Goal: Task Accomplishment & Management: Manage account settings

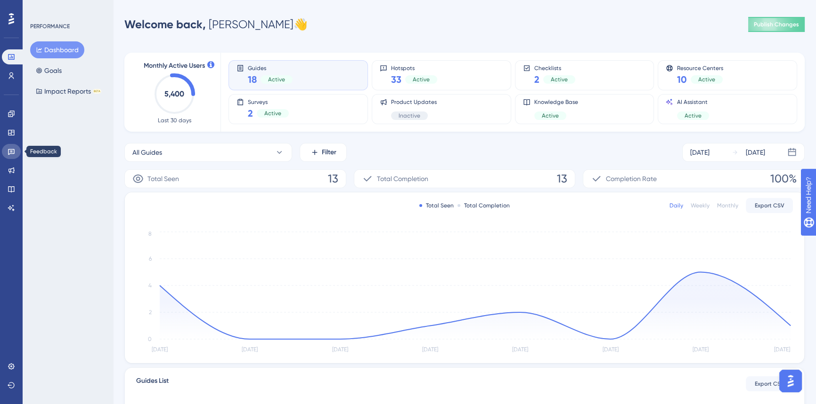
click at [12, 154] on icon at bounding box center [12, 152] width 8 height 8
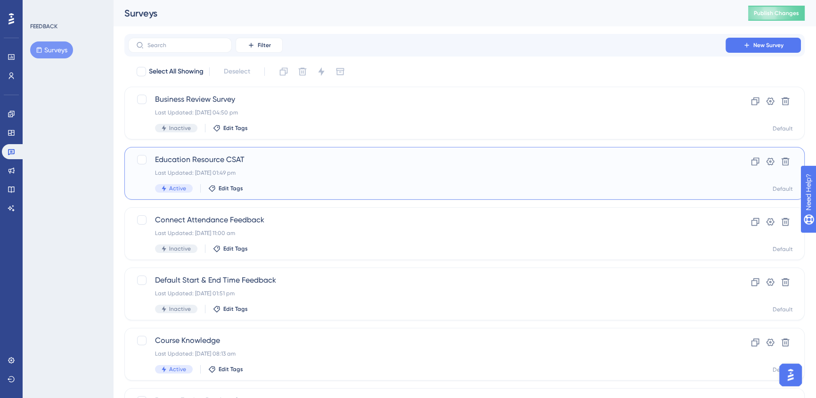
click at [358, 179] on div "Education Resource CSAT Last Updated: [DATE] 01:49 pm Active Edit Tags" at bounding box center [426, 173] width 543 height 39
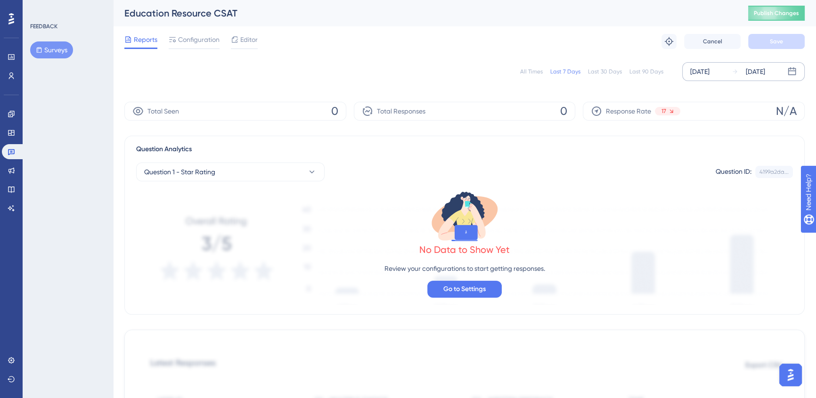
click at [747, 74] on div "[DATE]" at bounding box center [754, 71] width 19 height 11
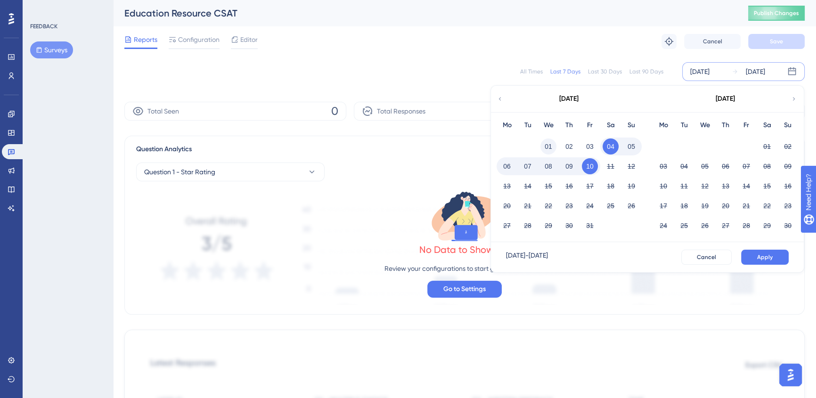
click at [546, 141] on button "01" at bounding box center [548, 146] width 16 height 16
click at [766, 257] on span "Apply" at bounding box center [765, 257] width 16 height 8
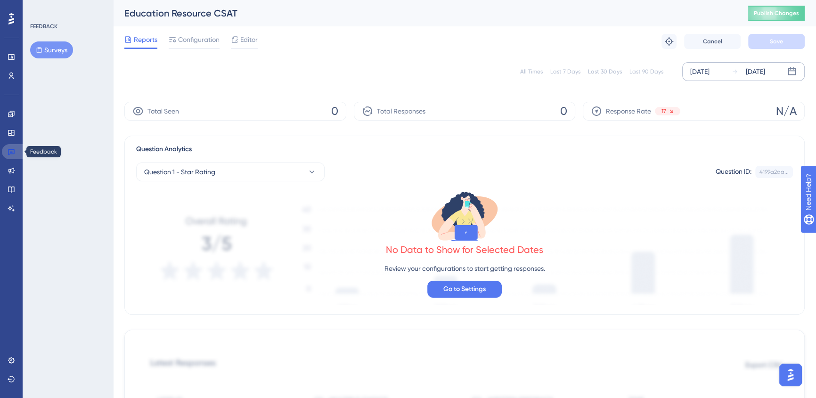
click at [14, 151] on icon at bounding box center [11, 152] width 7 height 6
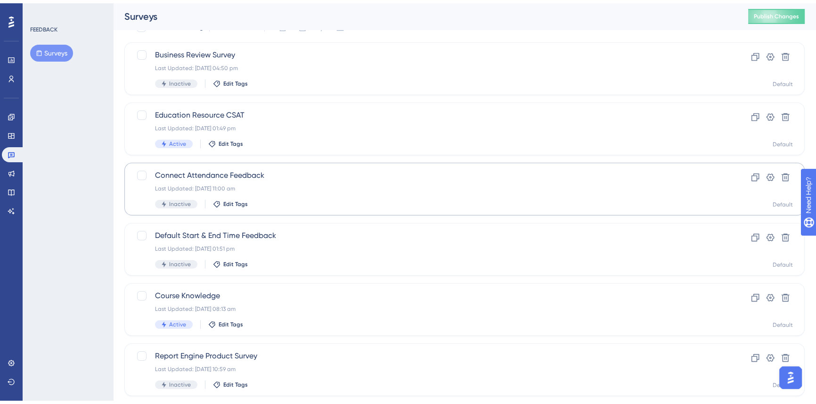
scroll to position [127, 0]
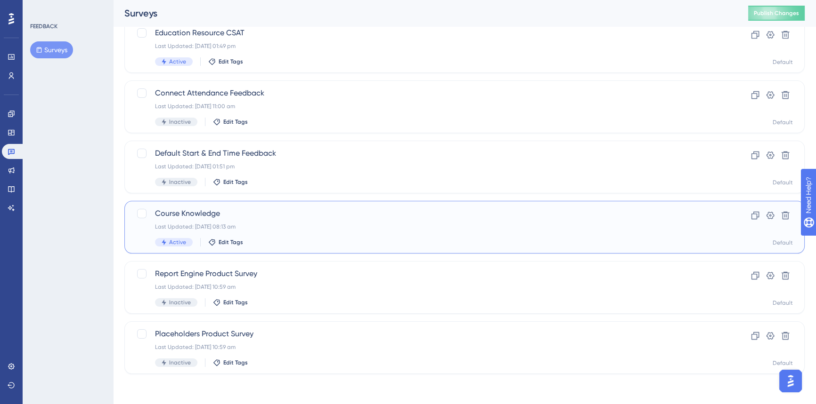
click at [337, 223] on div "Last Updated: 03 Sept 2025 08:13 am" at bounding box center [426, 227] width 543 height 8
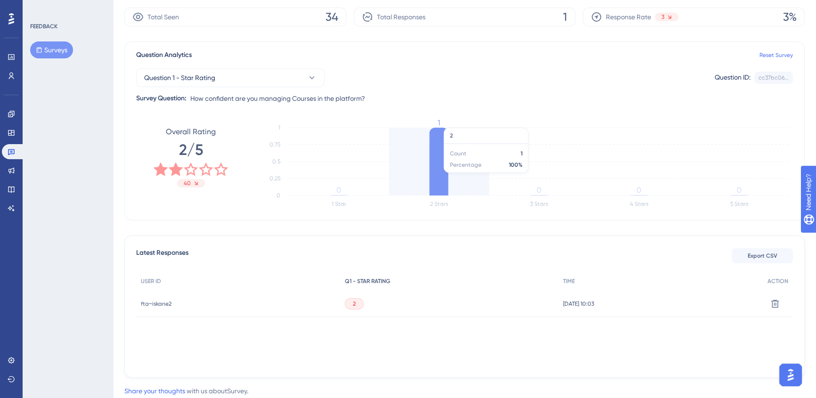
scroll to position [119, 0]
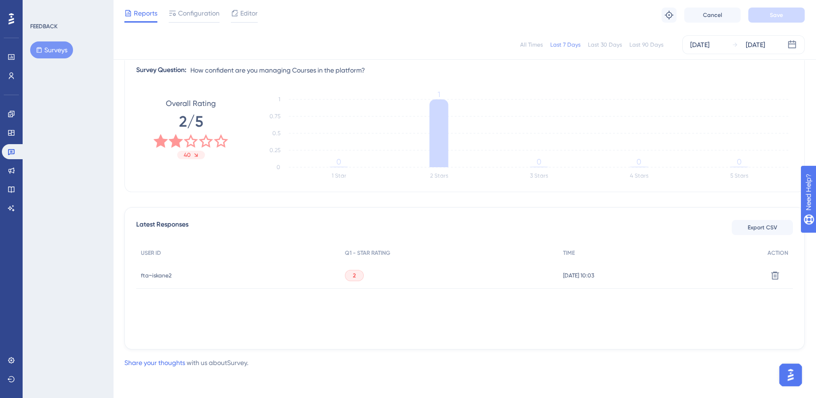
click at [156, 277] on span "fta~iskane2" at bounding box center [156, 276] width 31 height 8
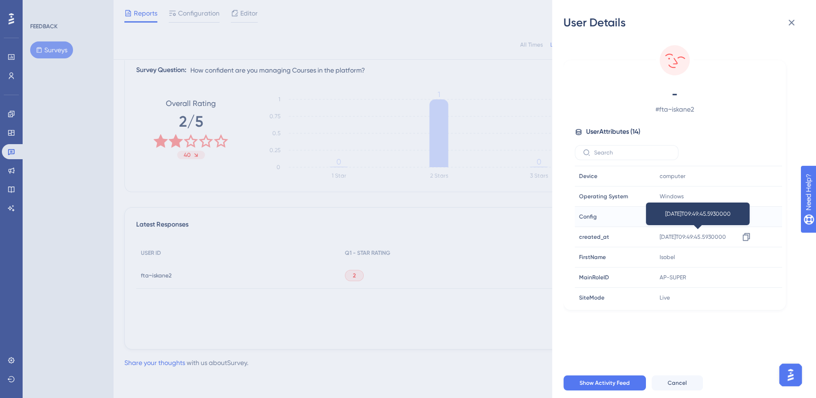
scroll to position [144, 0]
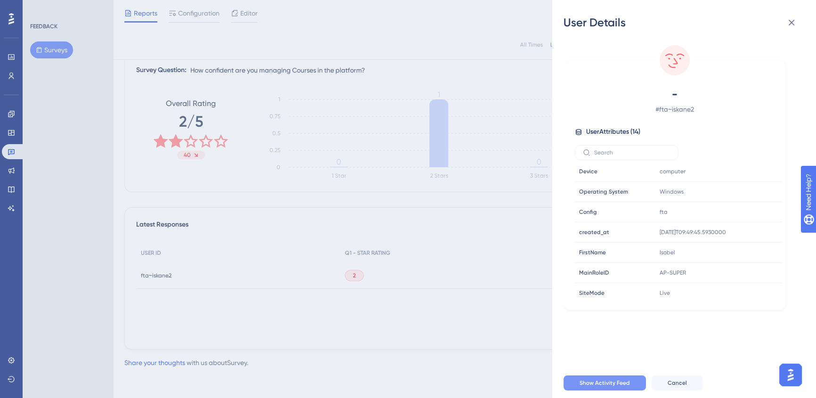
click at [622, 385] on button "Show Activity Feed" at bounding box center [604, 382] width 82 height 15
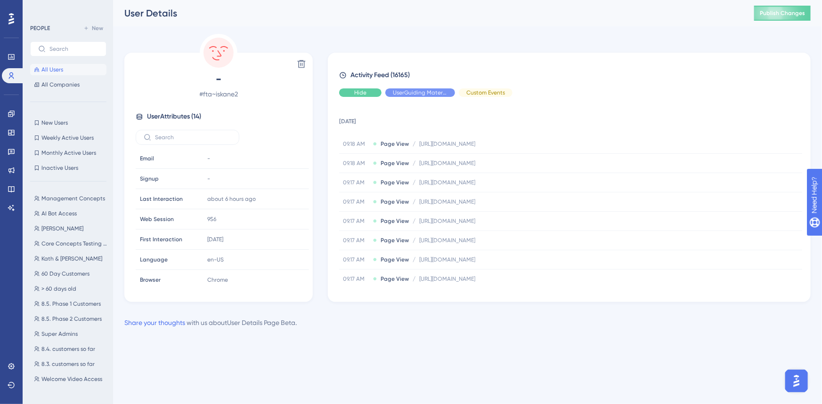
click at [367, 91] on div "Hide" at bounding box center [360, 93] width 42 height 8
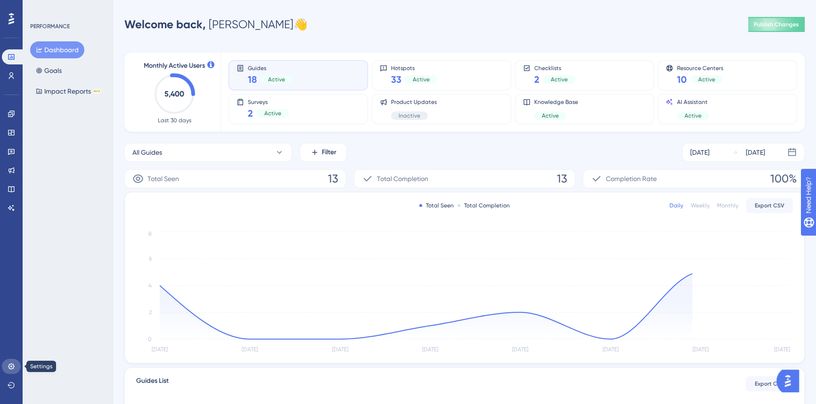
click at [16, 367] on link at bounding box center [11, 366] width 19 height 15
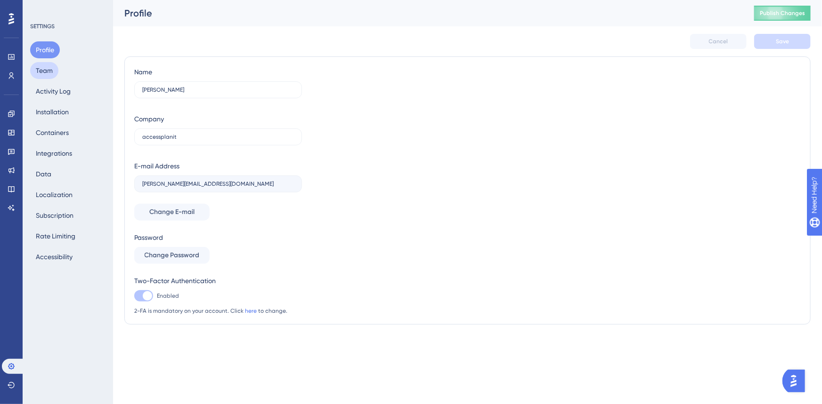
click at [38, 67] on button "Team" at bounding box center [44, 70] width 28 height 17
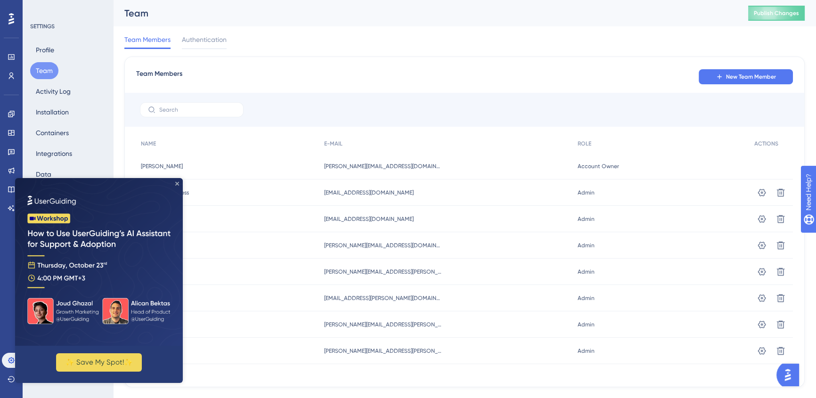
click at [178, 183] on icon "Close Preview" at bounding box center [177, 184] width 4 height 4
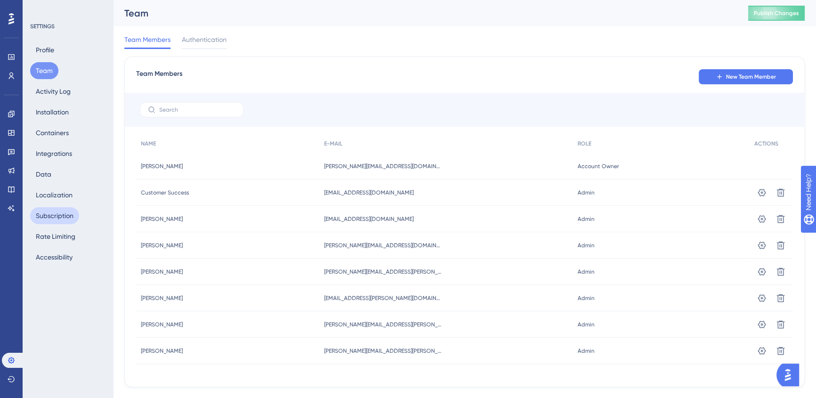
click at [57, 217] on button "Subscription" at bounding box center [54, 215] width 49 height 17
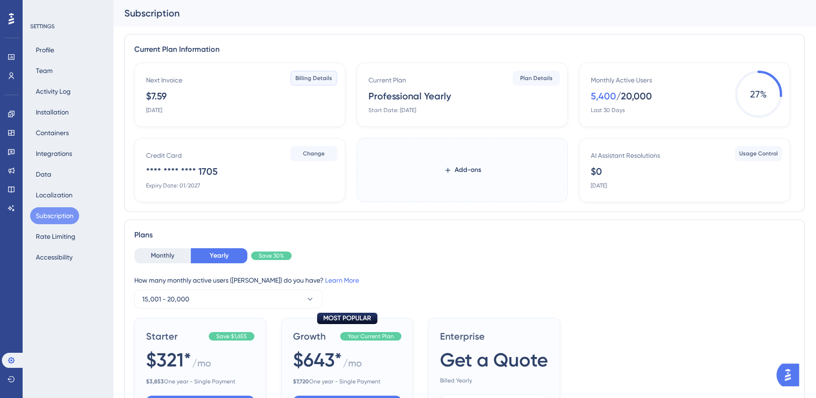
click at [316, 81] on span "Billing Details" at bounding box center [313, 78] width 37 height 8
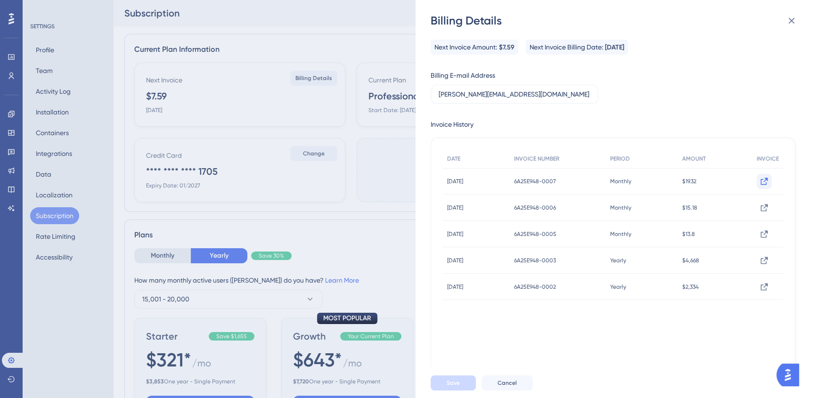
click at [760, 180] on icon at bounding box center [763, 181] width 9 height 9
